Goal: Transaction & Acquisition: Purchase product/service

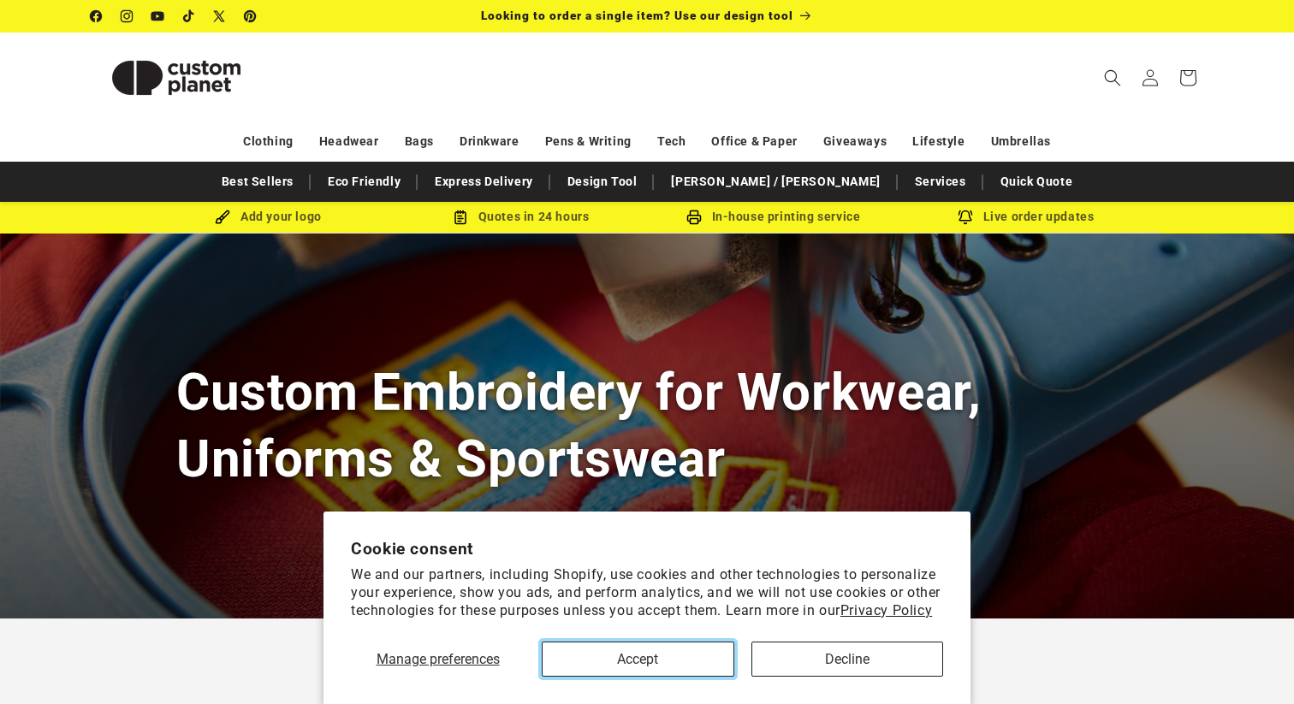
click at [676, 653] on button "Accept" at bounding box center [638, 659] width 193 height 35
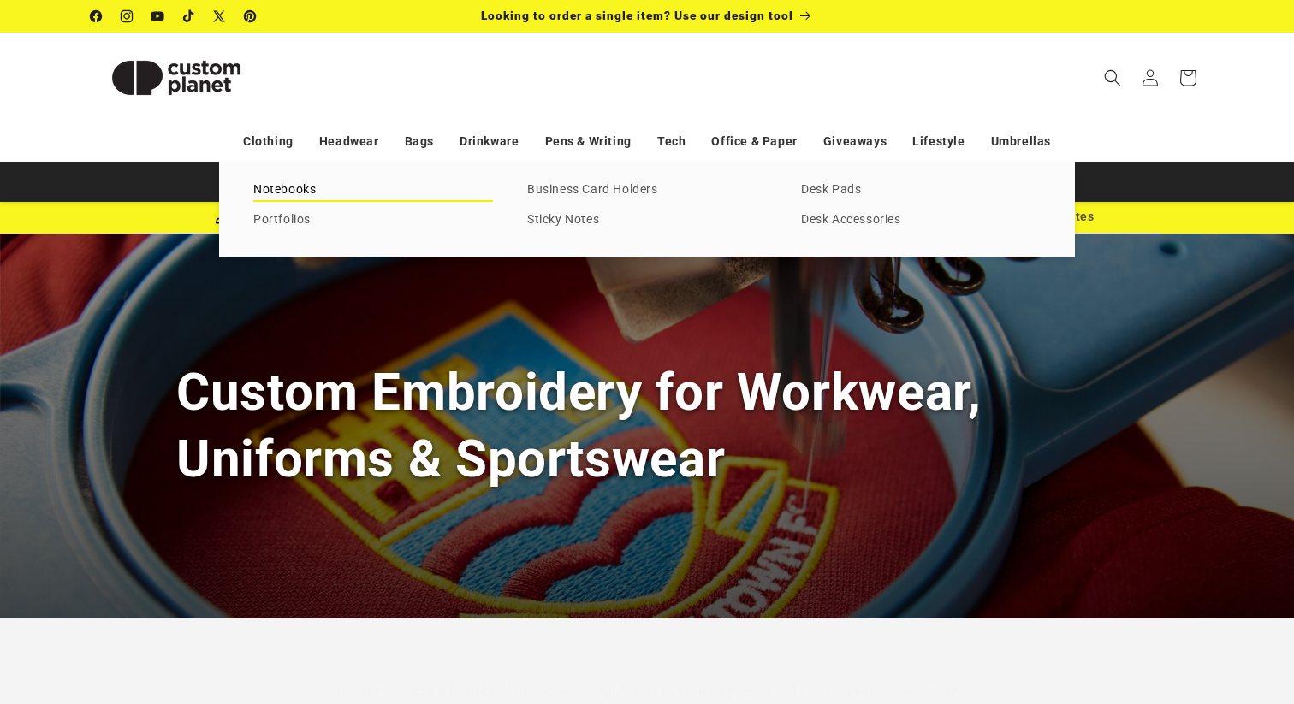
click at [276, 183] on link "Notebooks" at bounding box center [373, 190] width 240 height 23
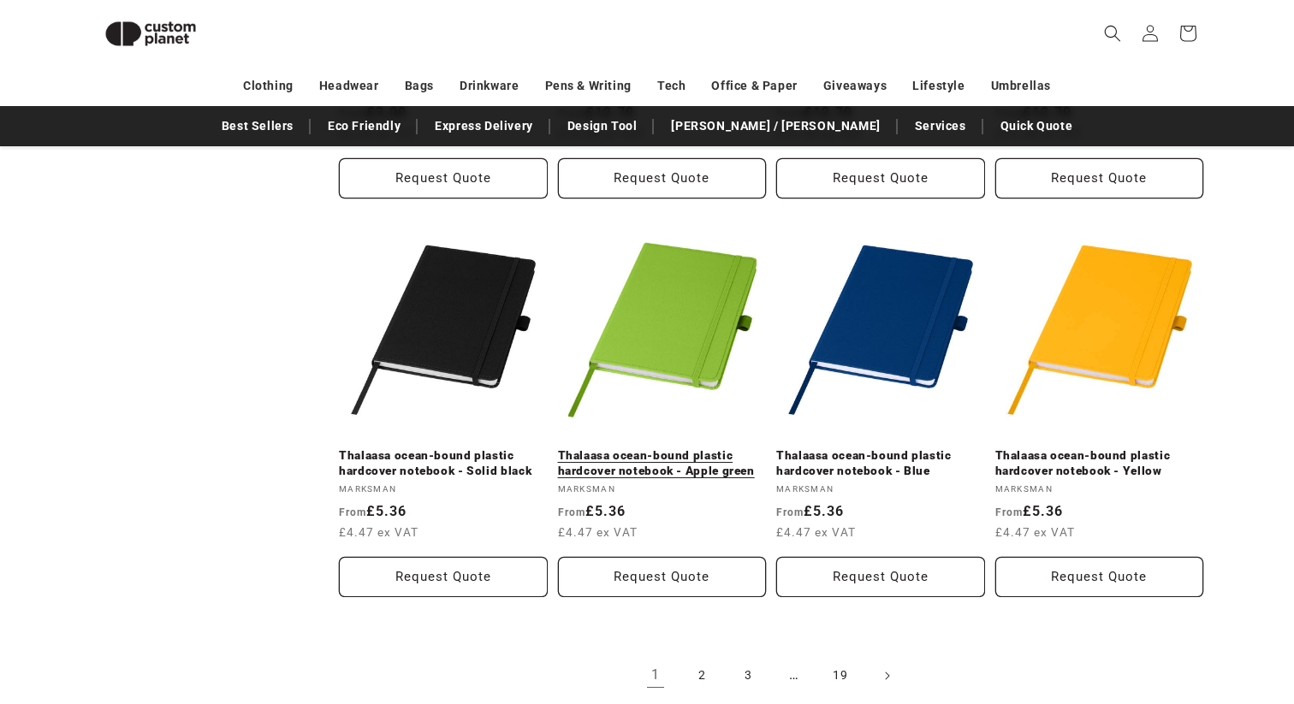
scroll to position [1706, 0]
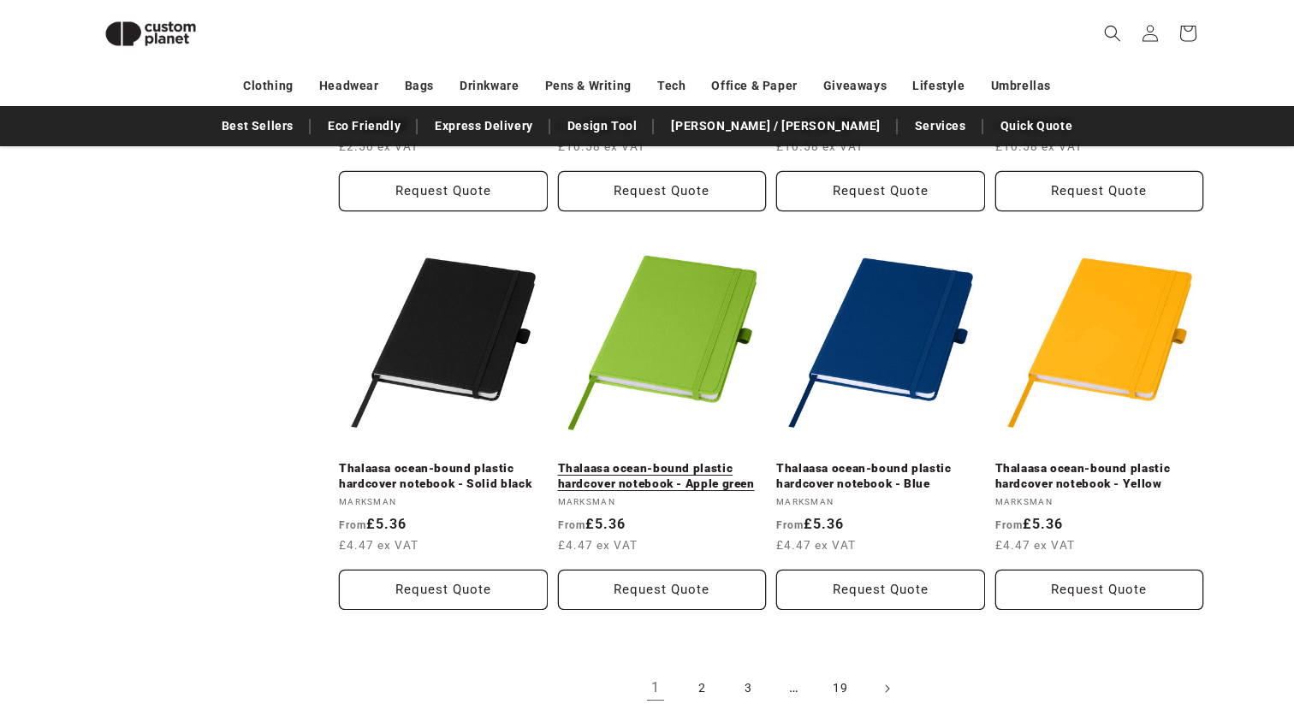
click at [696, 461] on link "Thalaasa ocean-bound plastic hardcover notebook - Apple green" at bounding box center [662, 476] width 209 height 30
